Goal: Task Accomplishment & Management: Complete application form

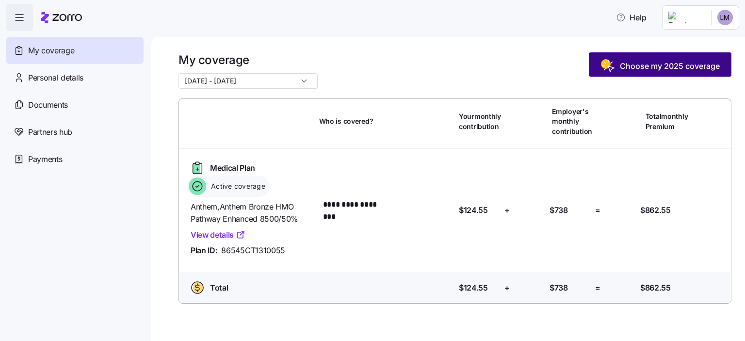
click at [643, 59] on span "Choose my 2025 coverage" at bounding box center [659, 66] width 119 height 16
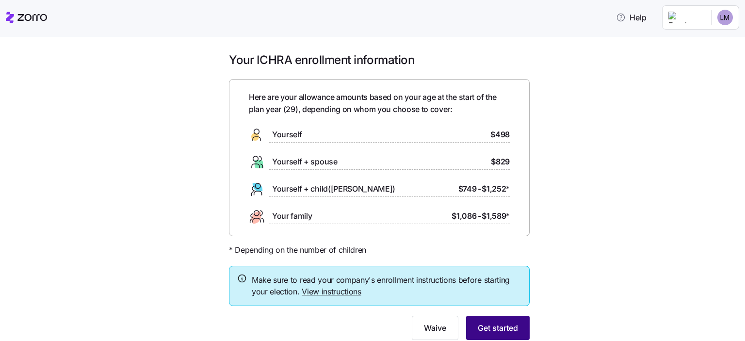
click at [496, 336] on button "Get started" at bounding box center [498, 328] width 64 height 24
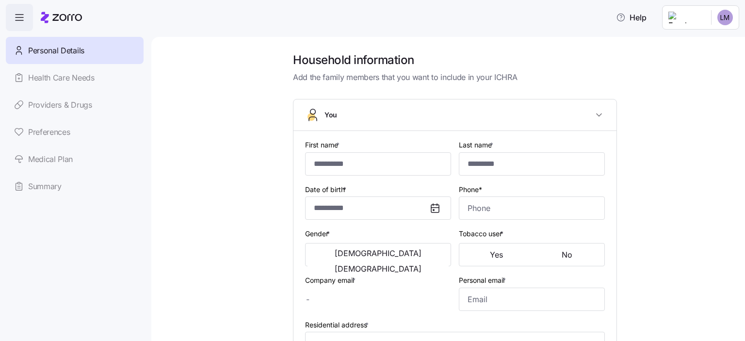
type input "********"
type input "*******"
type input "[EMAIL_ADDRESS][DOMAIN_NAME]"
type input "[PERSON_NAME][EMAIL_ADDRESS][DOMAIN_NAME]"
type input "**********"
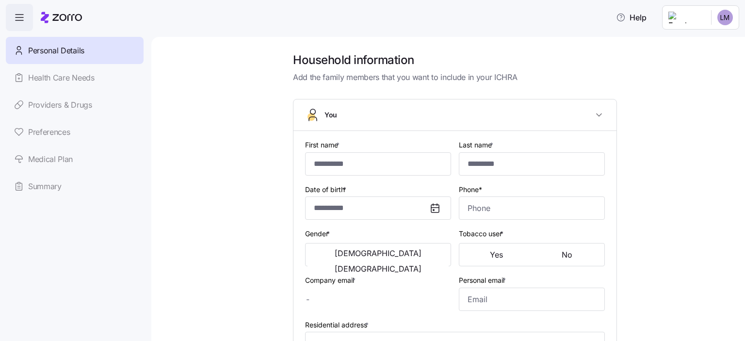
checkbox input "true"
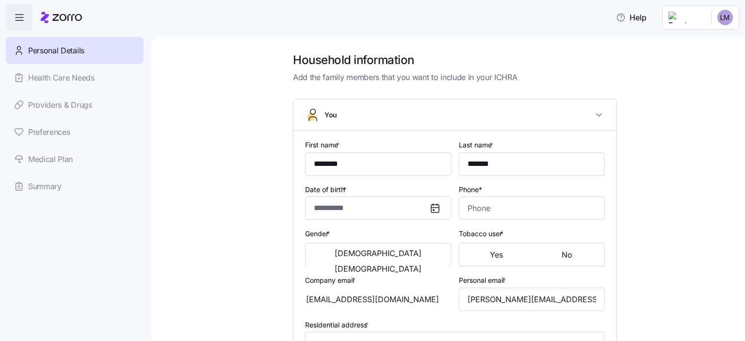
type input "**********"
type input "[PHONE_NUMBER]"
type input "[DEMOGRAPHIC_DATA] citizen"
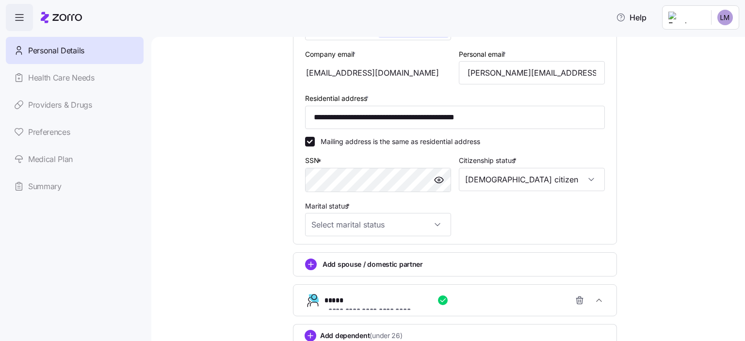
scroll to position [343, 0]
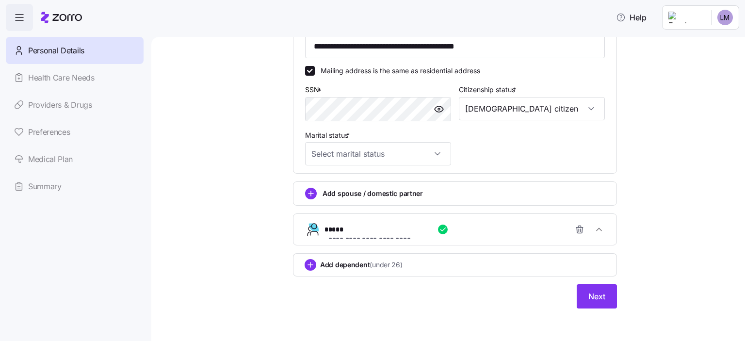
click at [374, 261] on span "(under 26)" at bounding box center [385, 265] width 32 height 10
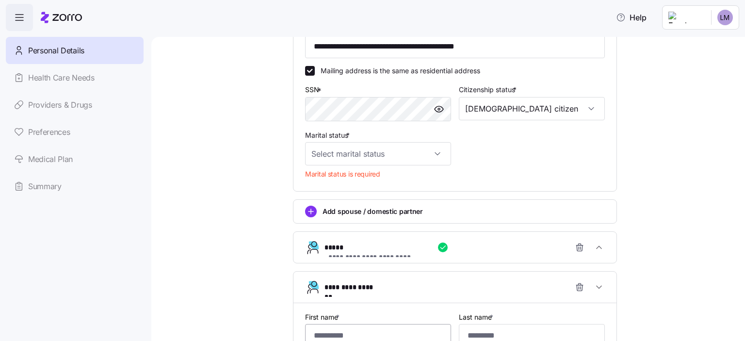
click at [363, 329] on input "First name *" at bounding box center [378, 335] width 146 height 23
type input "*****"
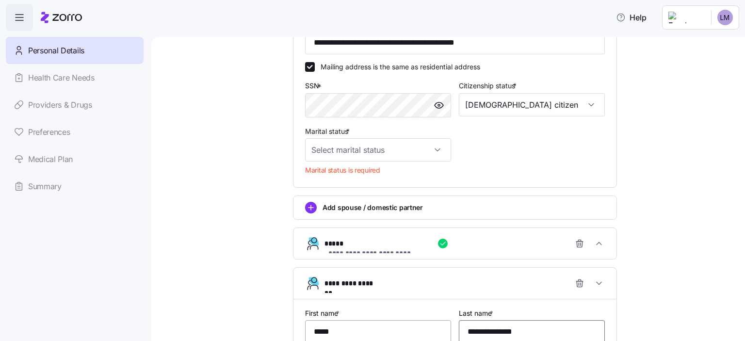
type input "**********"
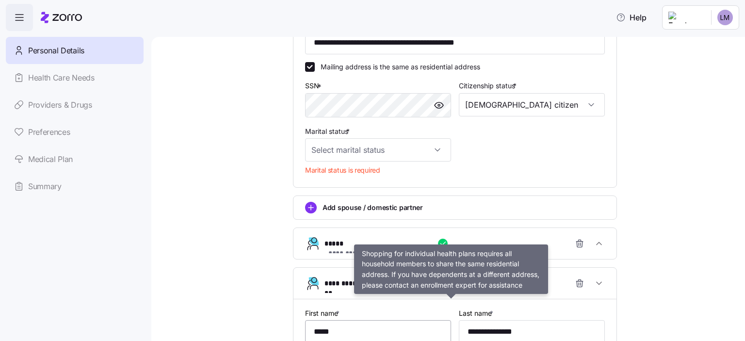
scroll to position [531, 0]
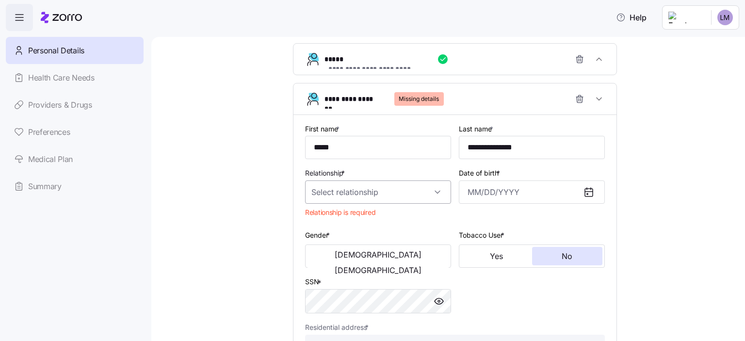
click at [399, 187] on input "Relationship *" at bounding box center [378, 191] width 146 height 23
click at [383, 218] on div "Child" at bounding box center [374, 218] width 138 height 20
type input "Child"
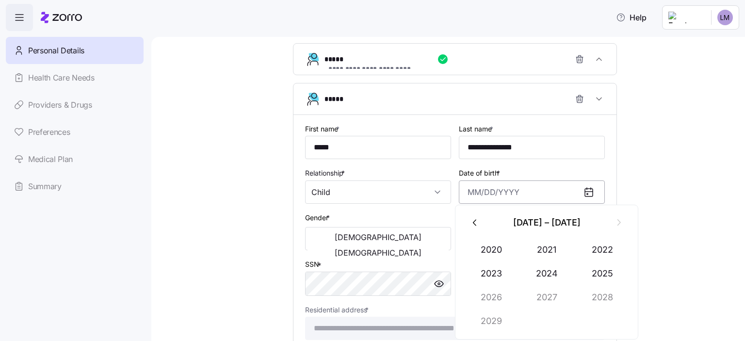
click at [482, 180] on input "Date of birth *" at bounding box center [532, 191] width 146 height 23
type input "[DATE]"
click at [423, 245] on button "[DEMOGRAPHIC_DATA]" at bounding box center [377, 253] width 141 height 16
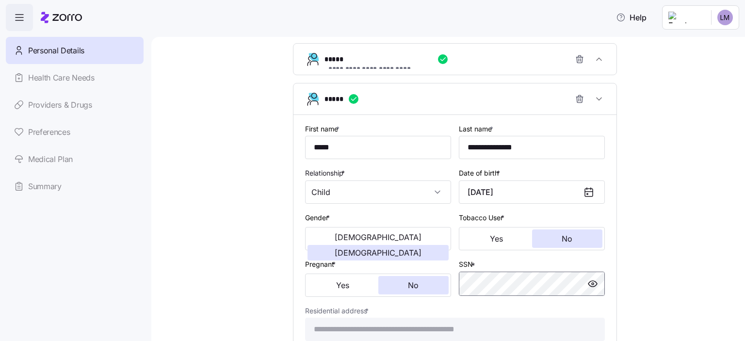
scroll to position [634, 0]
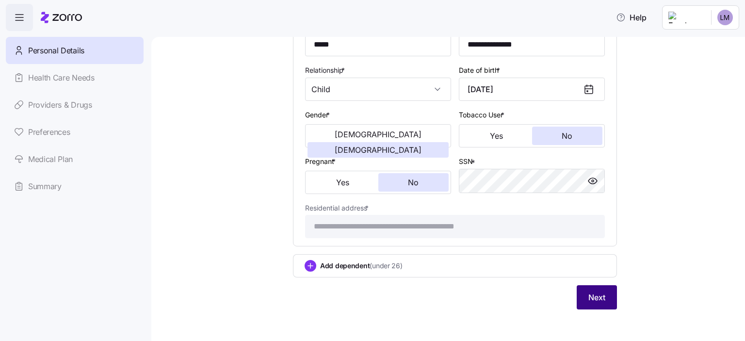
click at [588, 297] on span "Next" at bounding box center [596, 297] width 17 height 12
click at [601, 293] on span "Next" at bounding box center [596, 297] width 17 height 12
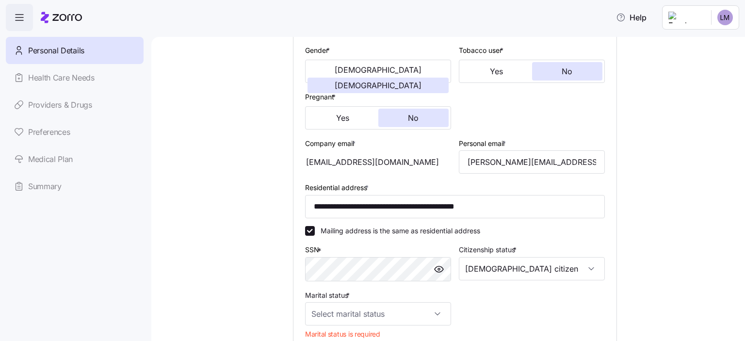
scroll to position [230, 0]
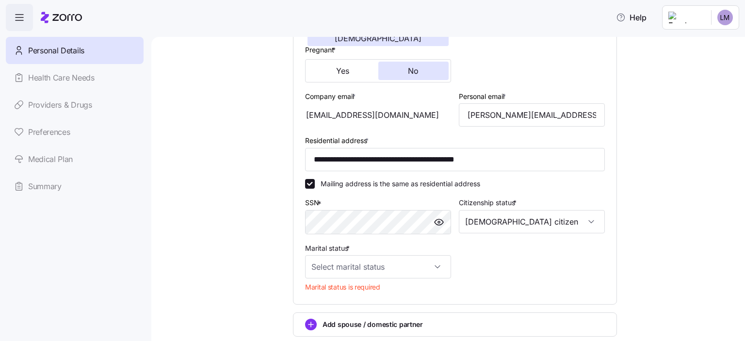
click at [404, 279] on div "Marital status * Marital status is required" at bounding box center [378, 269] width 154 height 62
click at [405, 274] on input "Marital status *" at bounding box center [378, 266] width 146 height 23
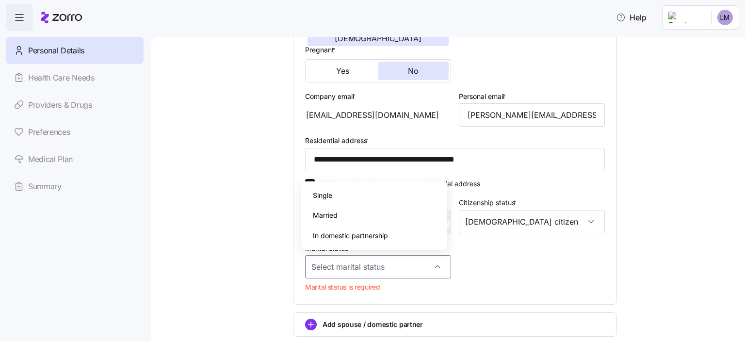
click at [373, 193] on div "Single" at bounding box center [374, 195] width 138 height 20
type input "Single"
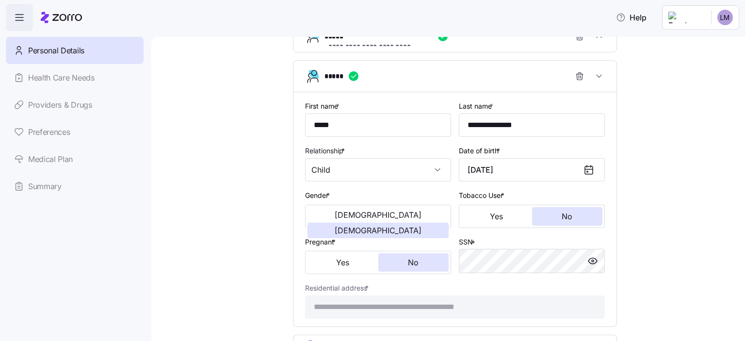
scroll to position [617, 0]
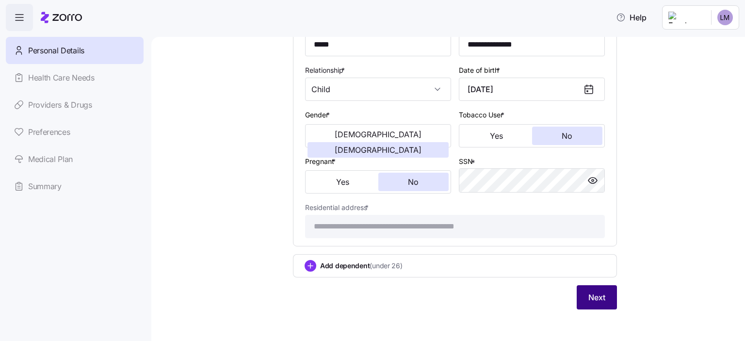
click at [602, 298] on button "Next" at bounding box center [596, 297] width 40 height 24
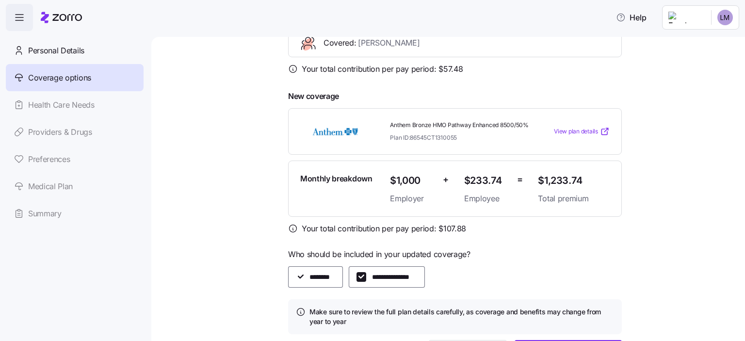
scroll to position [259, 0]
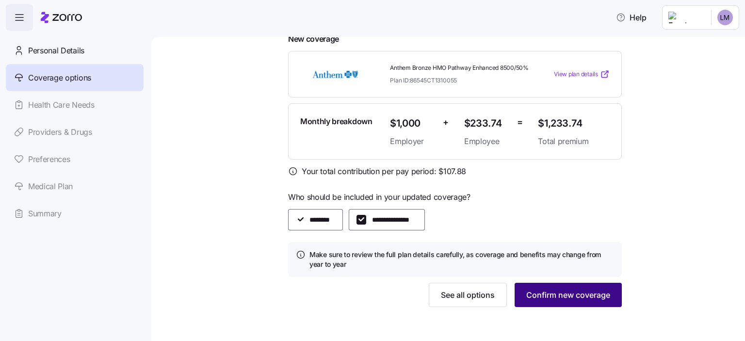
click at [574, 293] on span "Confirm new coverage" at bounding box center [568, 295] width 84 height 12
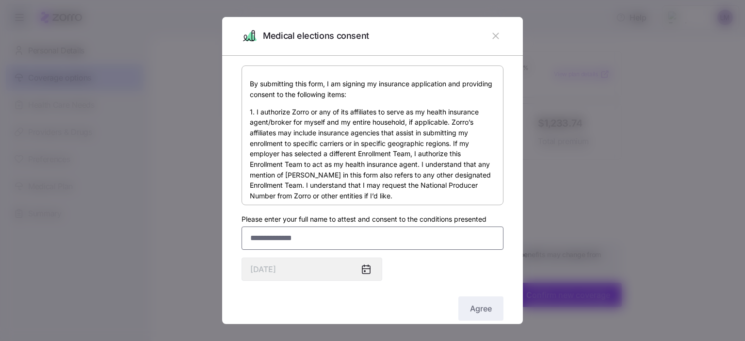
click at [345, 240] on input "Please enter your full name to attest and consent to the conditions presented" at bounding box center [372, 237] width 262 height 23
type input "**********"
click at [442, 300] on div "Agree" at bounding box center [372, 308] width 262 height 24
click at [469, 302] on button "Agree" at bounding box center [480, 308] width 45 height 24
